Goal: Task Accomplishment & Management: Manage account settings

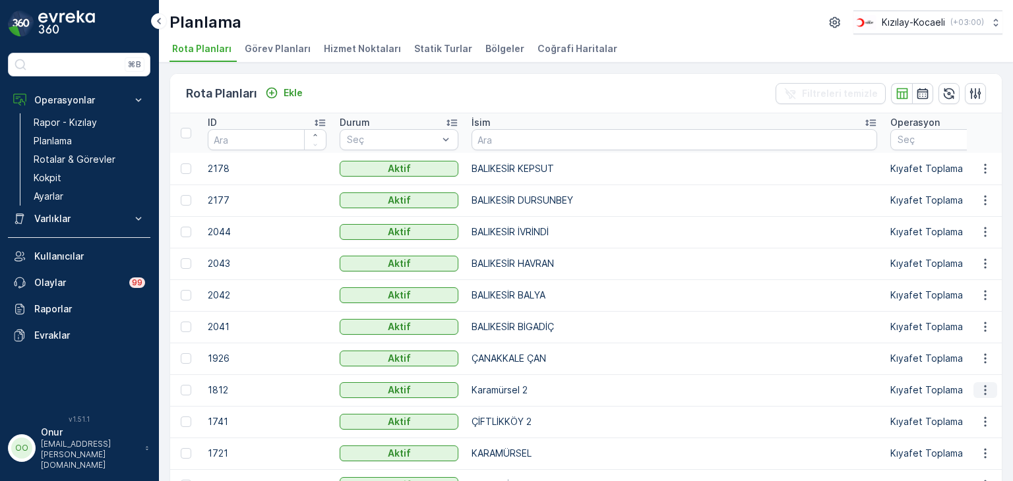
click at [980, 386] on icon "button" at bounding box center [984, 390] width 13 height 13
click at [941, 414] on span "Rota Planını Düzenle" at bounding box center [961, 409] width 90 height 13
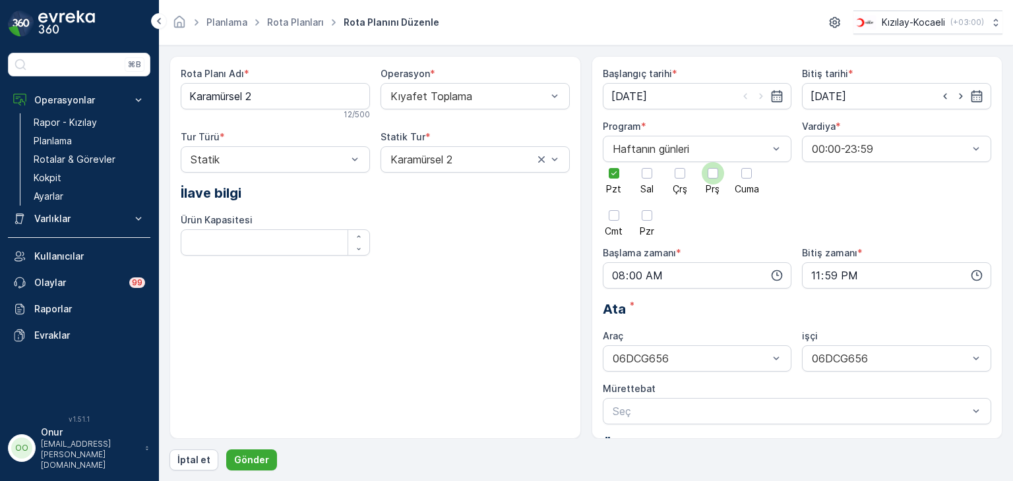
click at [707, 172] on div at bounding box center [712, 173] width 11 height 11
click at [713, 162] on input "Prş" at bounding box center [713, 162] width 0 height 0
click at [609, 173] on icon at bounding box center [613, 173] width 9 height 9
click at [614, 162] on input "Pzt" at bounding box center [614, 162] width 0 height 0
click at [775, 278] on icon "button" at bounding box center [776, 275] width 13 height 13
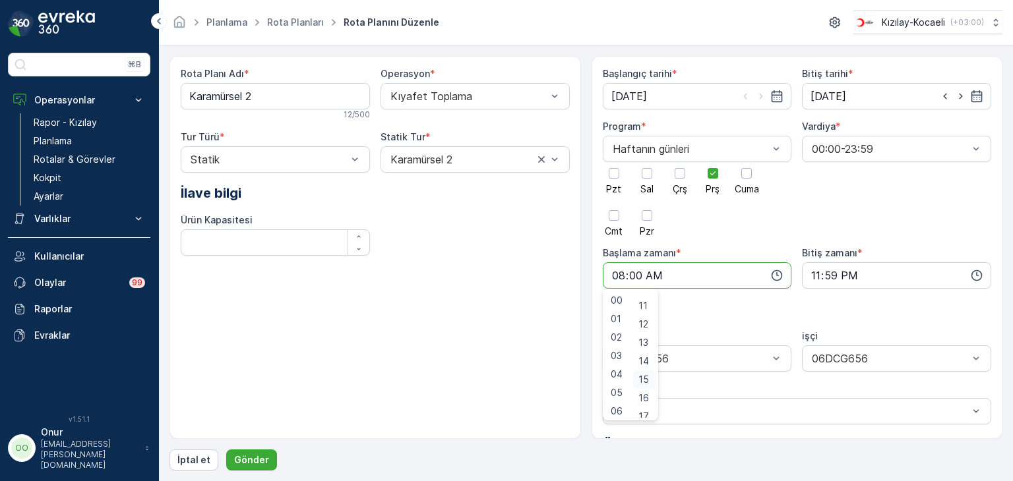
scroll to position [264, 0]
click at [654, 402] on div "20" at bounding box center [644, 406] width 22 height 18
type input "08:20"
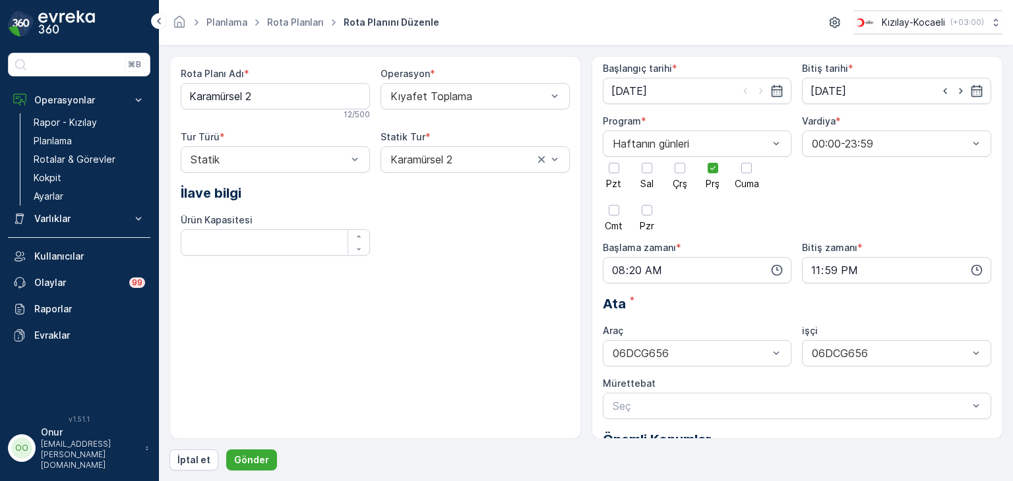
scroll to position [0, 0]
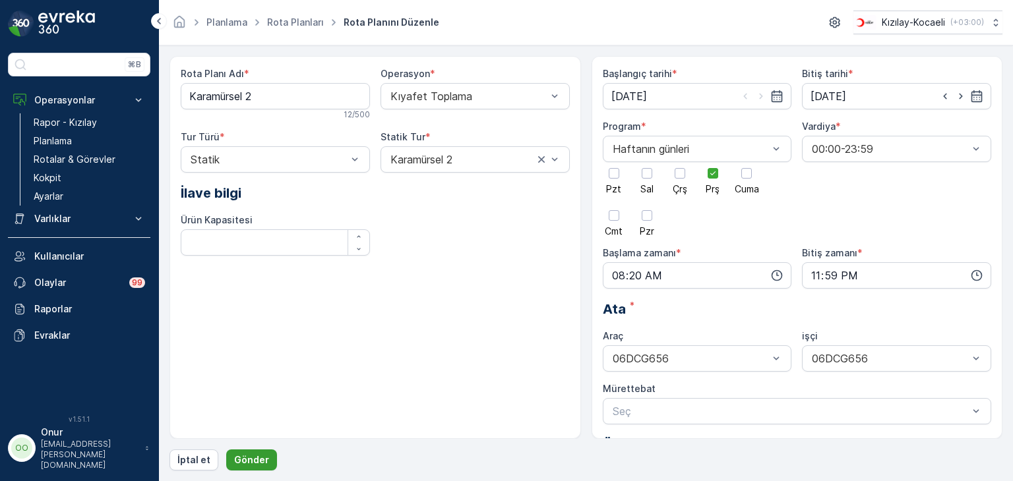
click at [243, 454] on p "Gönder" at bounding box center [251, 460] width 35 height 13
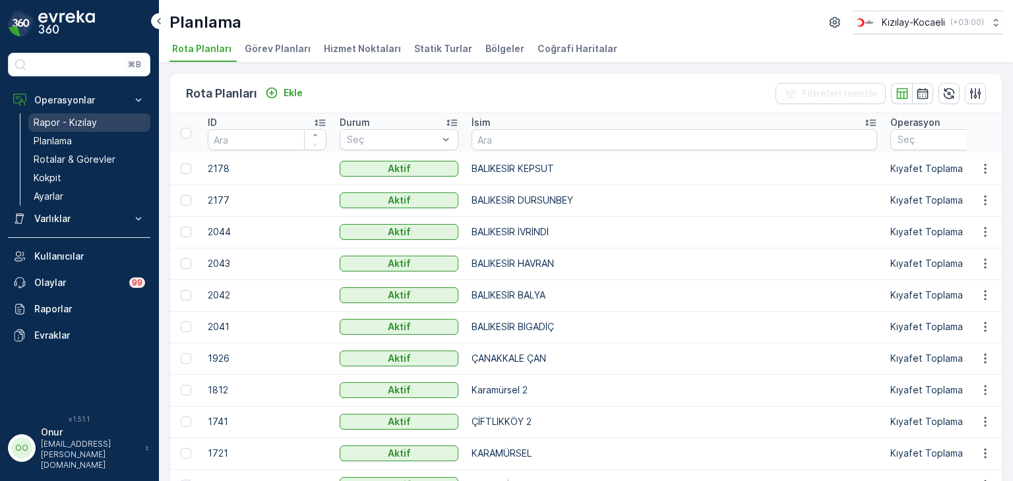
click at [63, 119] on p "Rapor - Kızılay" at bounding box center [65, 122] width 63 height 13
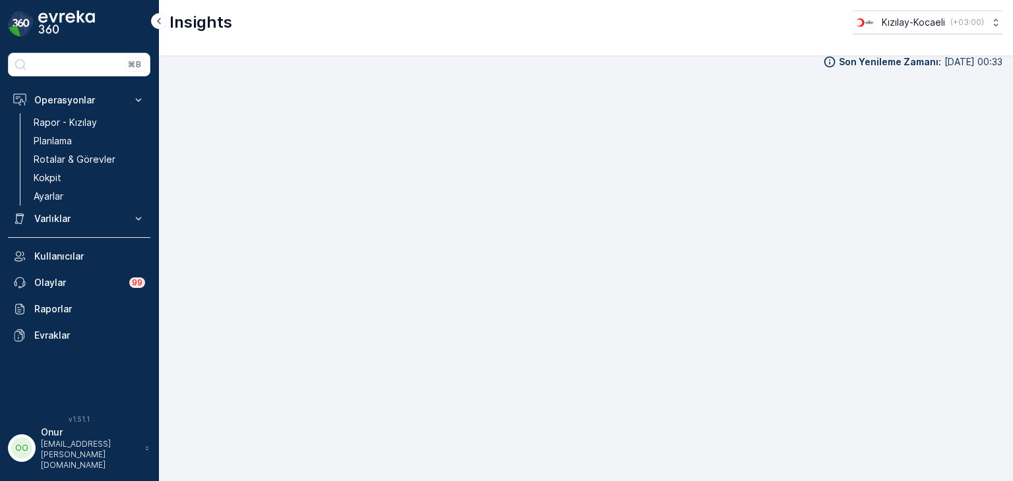
scroll to position [13, 0]
click at [41, 172] on p "Kokpit" at bounding box center [48, 177] width 28 height 13
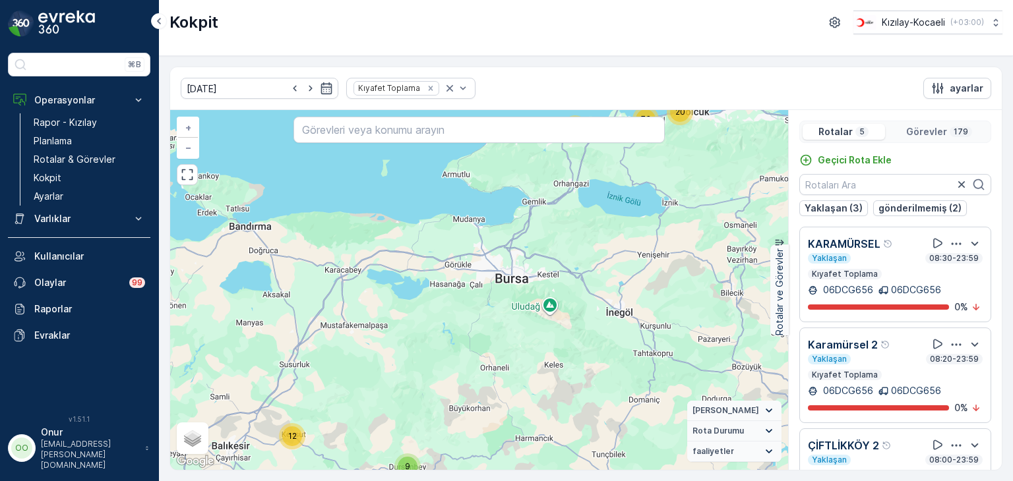
click at [955, 241] on icon "button" at bounding box center [955, 243] width 13 height 13
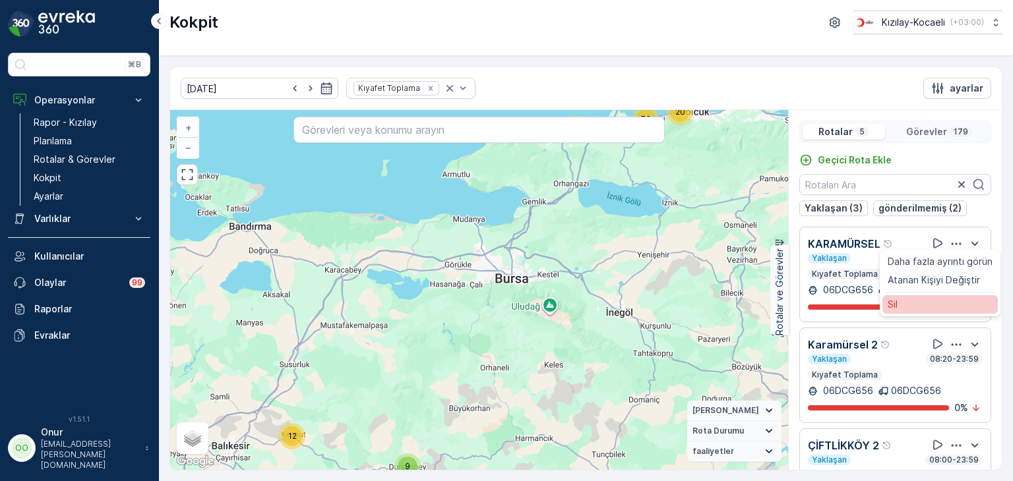
click at [944, 304] on div "Sil" at bounding box center [939, 304] width 115 height 18
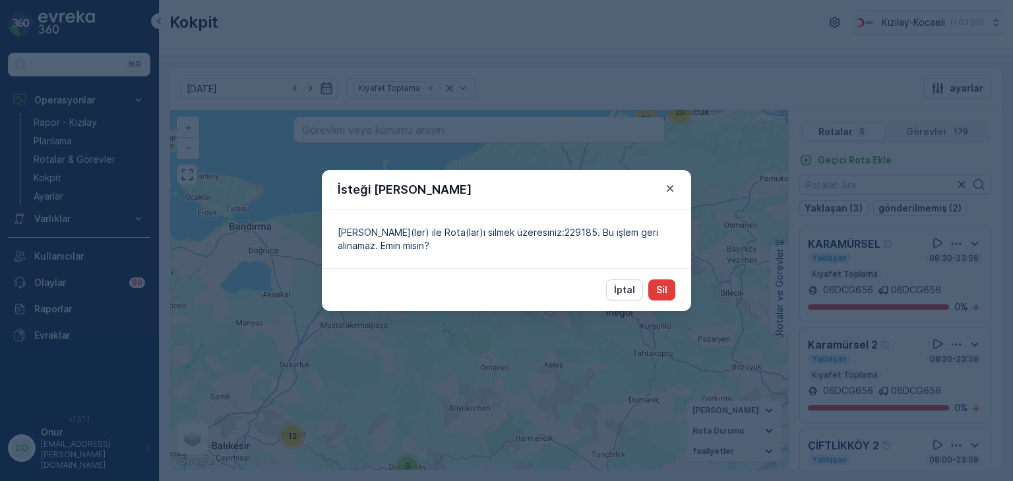
click at [665, 291] on p "Sil" at bounding box center [661, 289] width 11 height 13
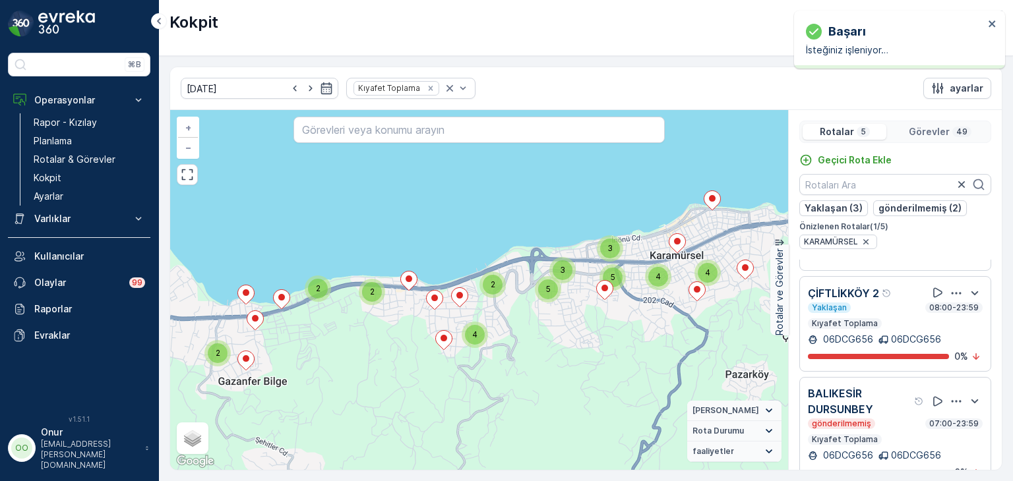
scroll to position [198, 0]
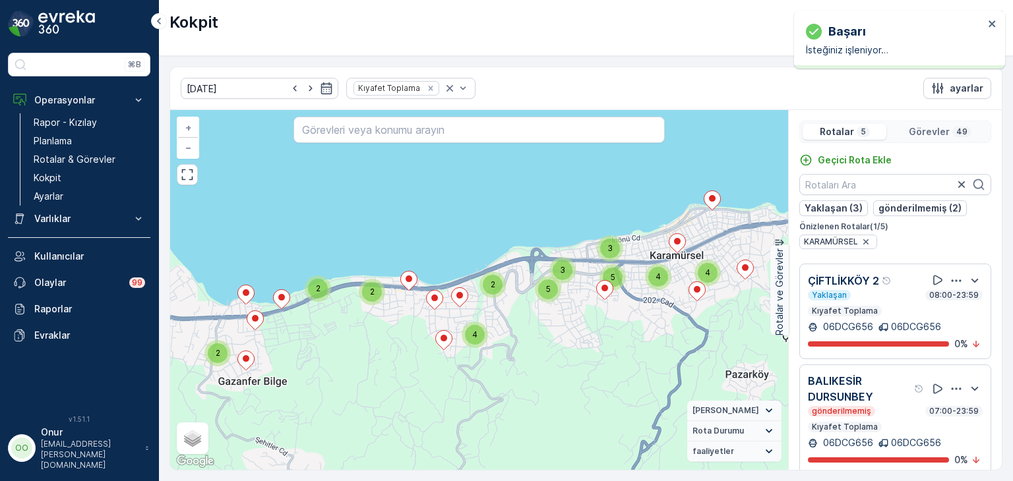
click at [951, 280] on icon "button" at bounding box center [955, 280] width 13 height 13
click at [915, 343] on div "Sil" at bounding box center [939, 341] width 115 height 18
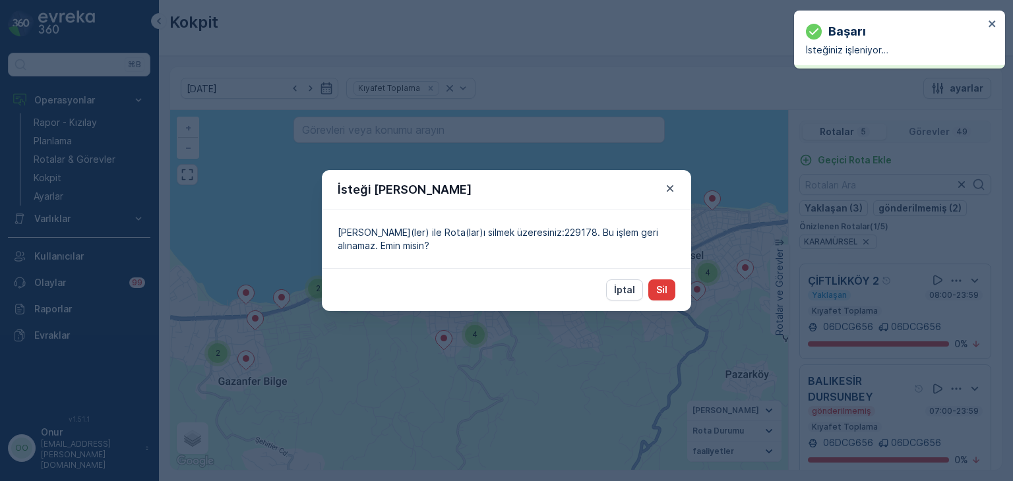
click at [664, 295] on p "Sil" at bounding box center [661, 289] width 11 height 13
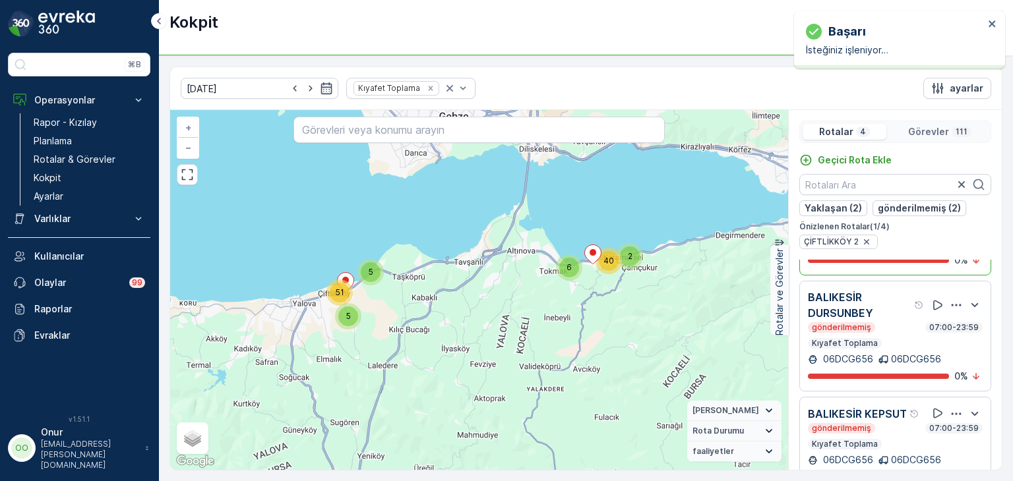
scroll to position [162, 0]
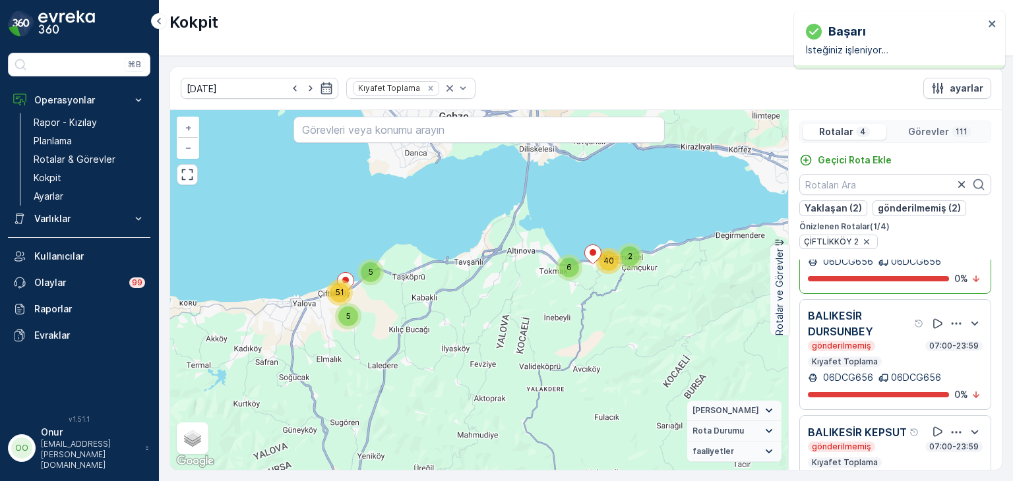
click at [952, 320] on icon "button" at bounding box center [955, 323] width 13 height 13
click at [907, 380] on div "Sil" at bounding box center [939, 385] width 115 height 18
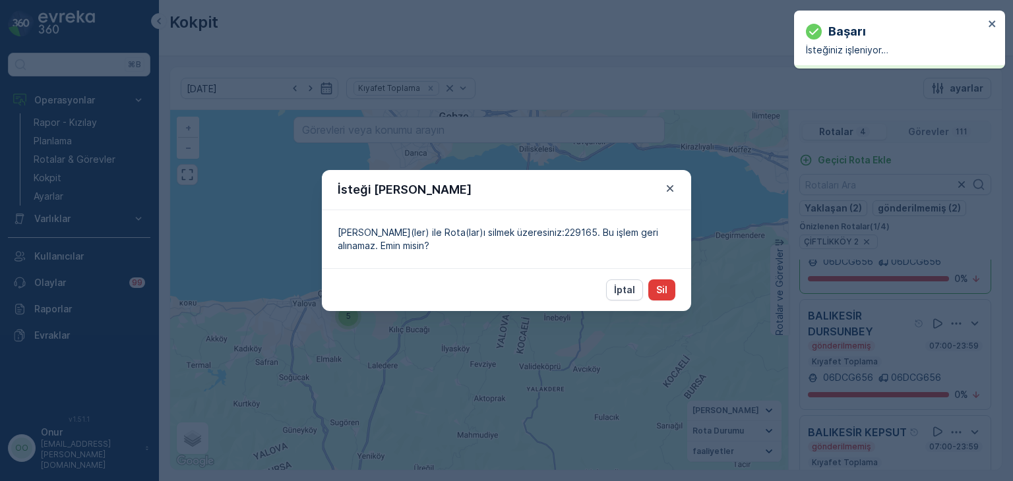
click at [657, 293] on p "Sil" at bounding box center [661, 289] width 11 height 13
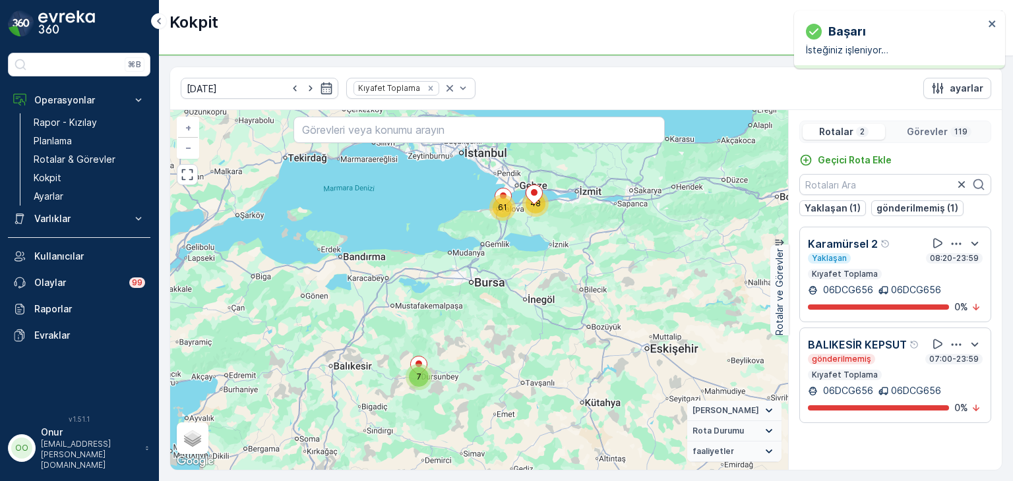
scroll to position [0, 0]
click at [953, 344] on icon "button" at bounding box center [956, 344] width 10 height 2
click at [922, 409] on div "Sil" at bounding box center [942, 405] width 115 height 18
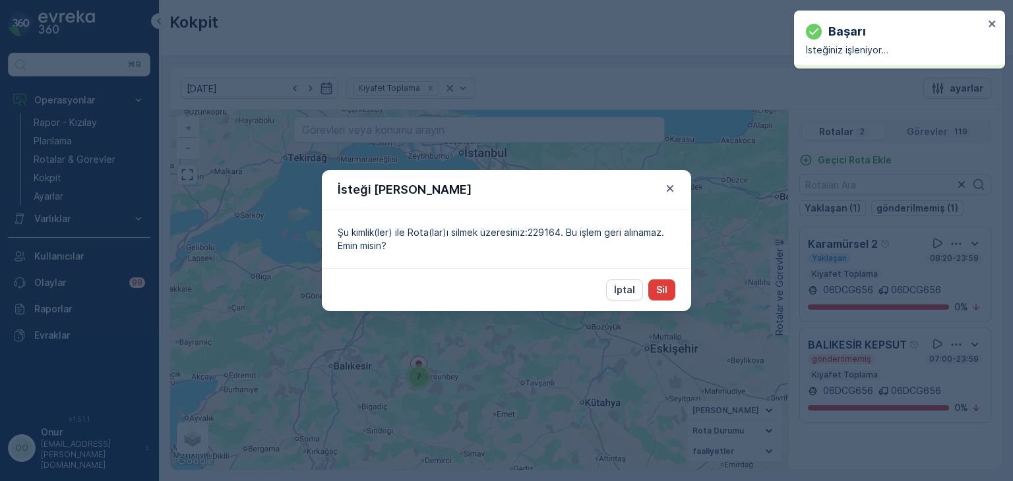
click at [669, 291] on button "Sil" at bounding box center [661, 290] width 27 height 21
